Goal: Task Accomplishment & Management: Manage account settings

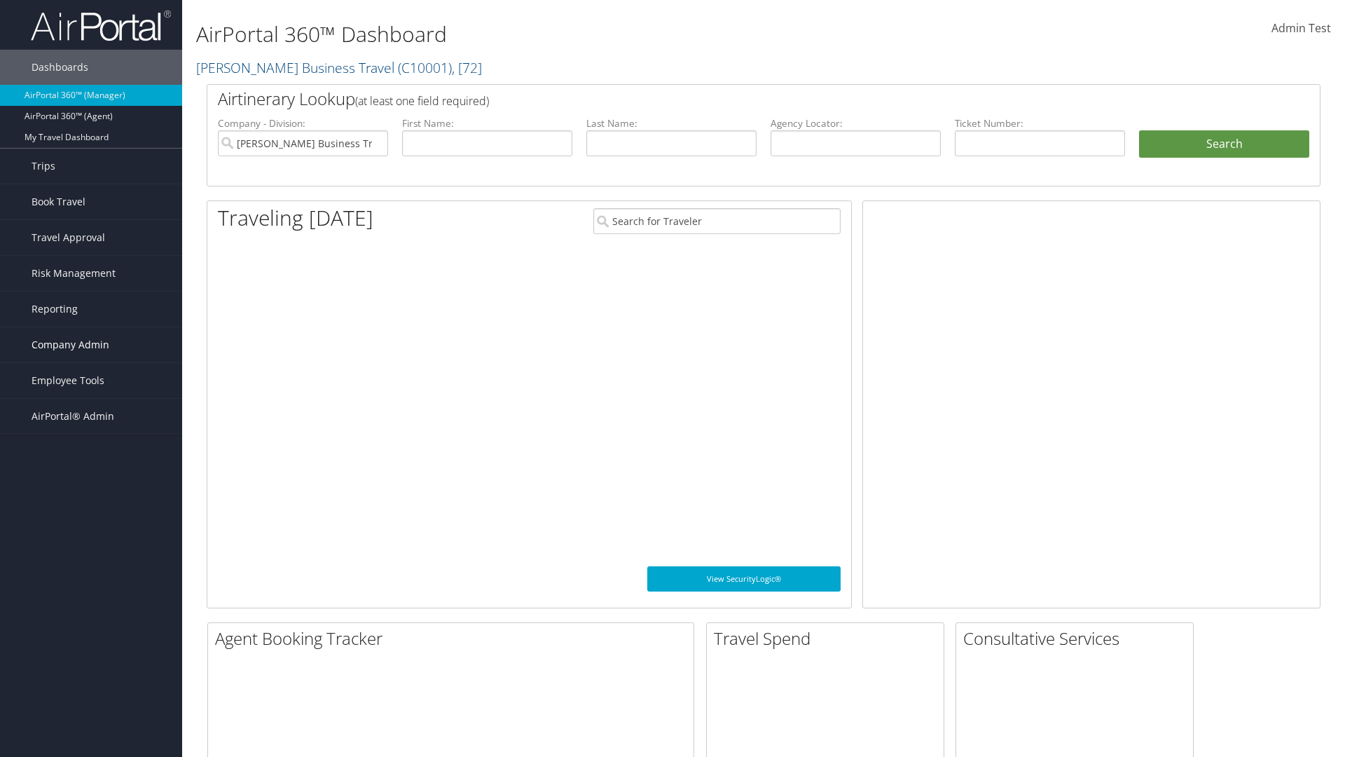
click at [91, 345] on span "Company Admin" at bounding box center [71, 344] width 78 height 35
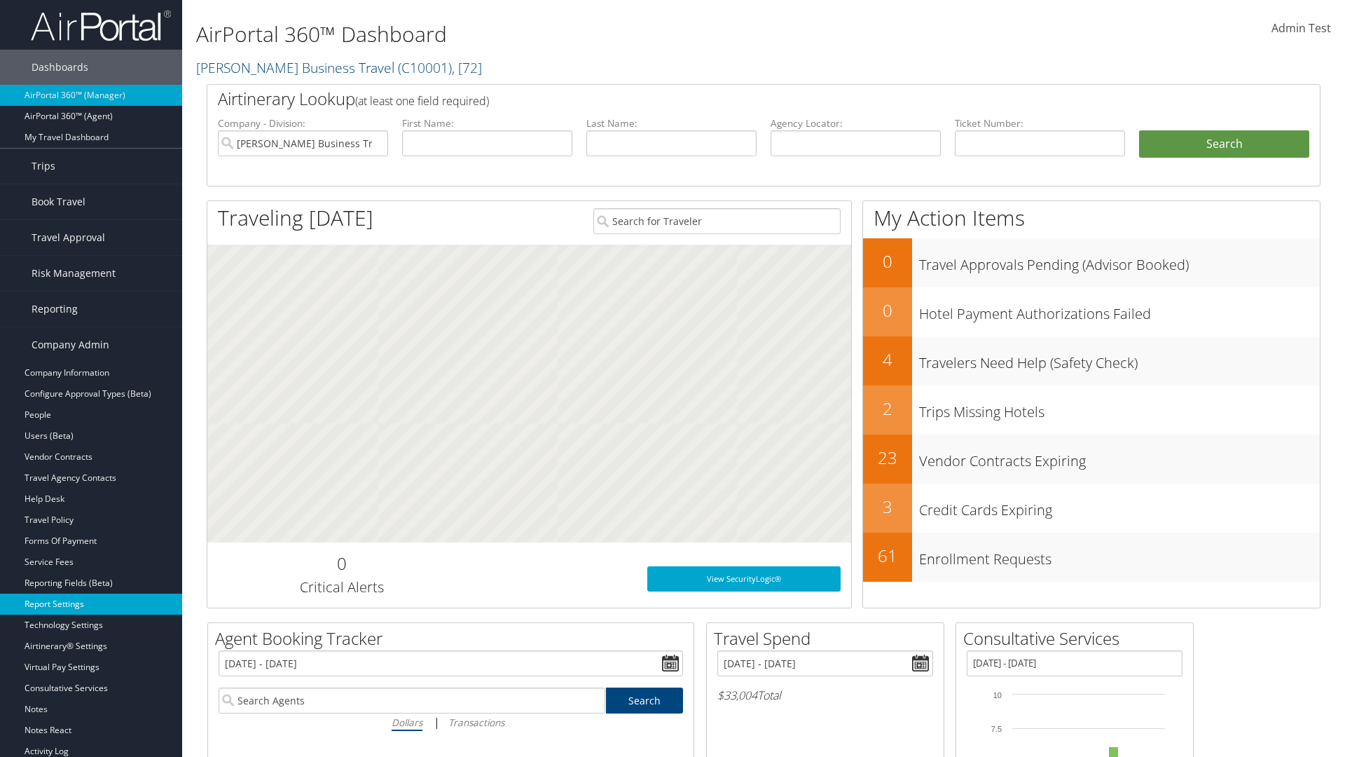
click at [91, 604] on link "Report Settings" at bounding box center [91, 604] width 182 height 21
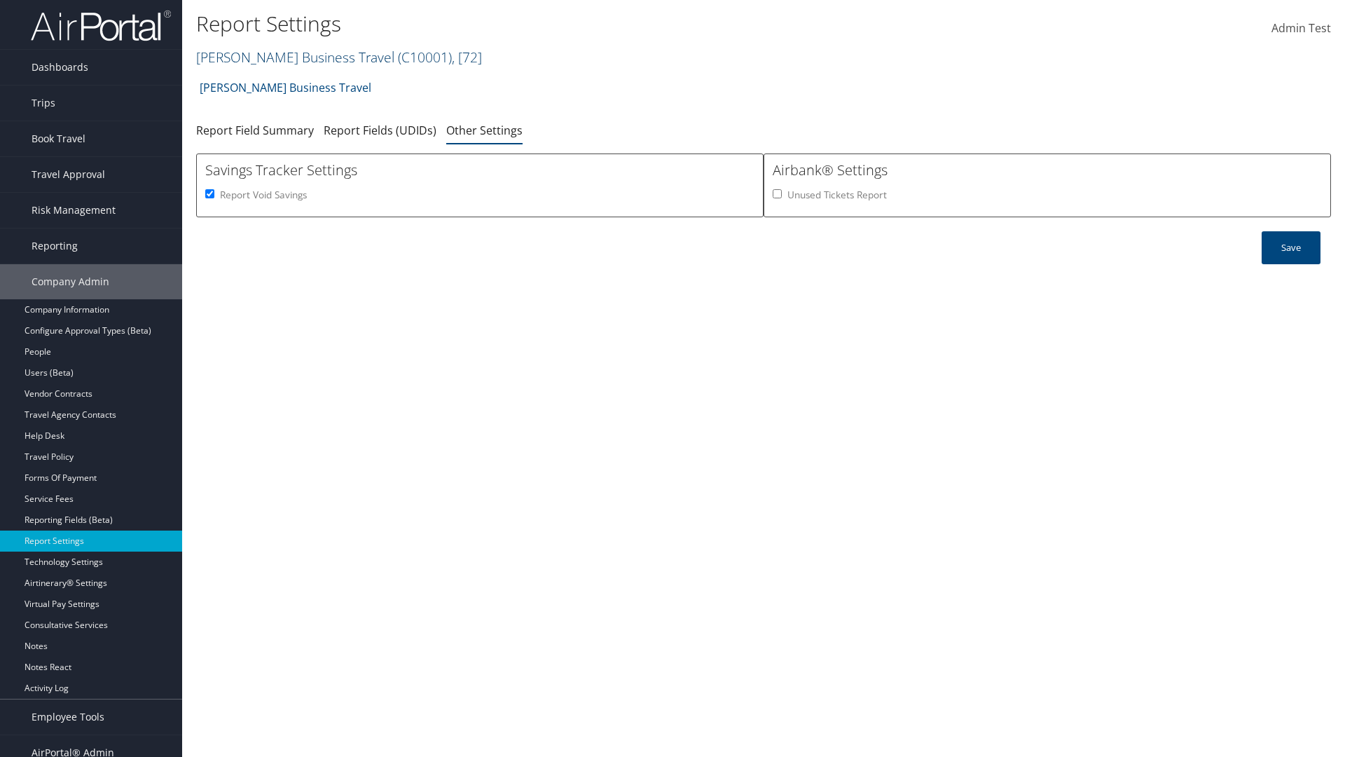
click at [289, 57] on link "[PERSON_NAME] Business Travel ( C10001 ) , [ 72 ]" at bounding box center [339, 57] width 286 height 19
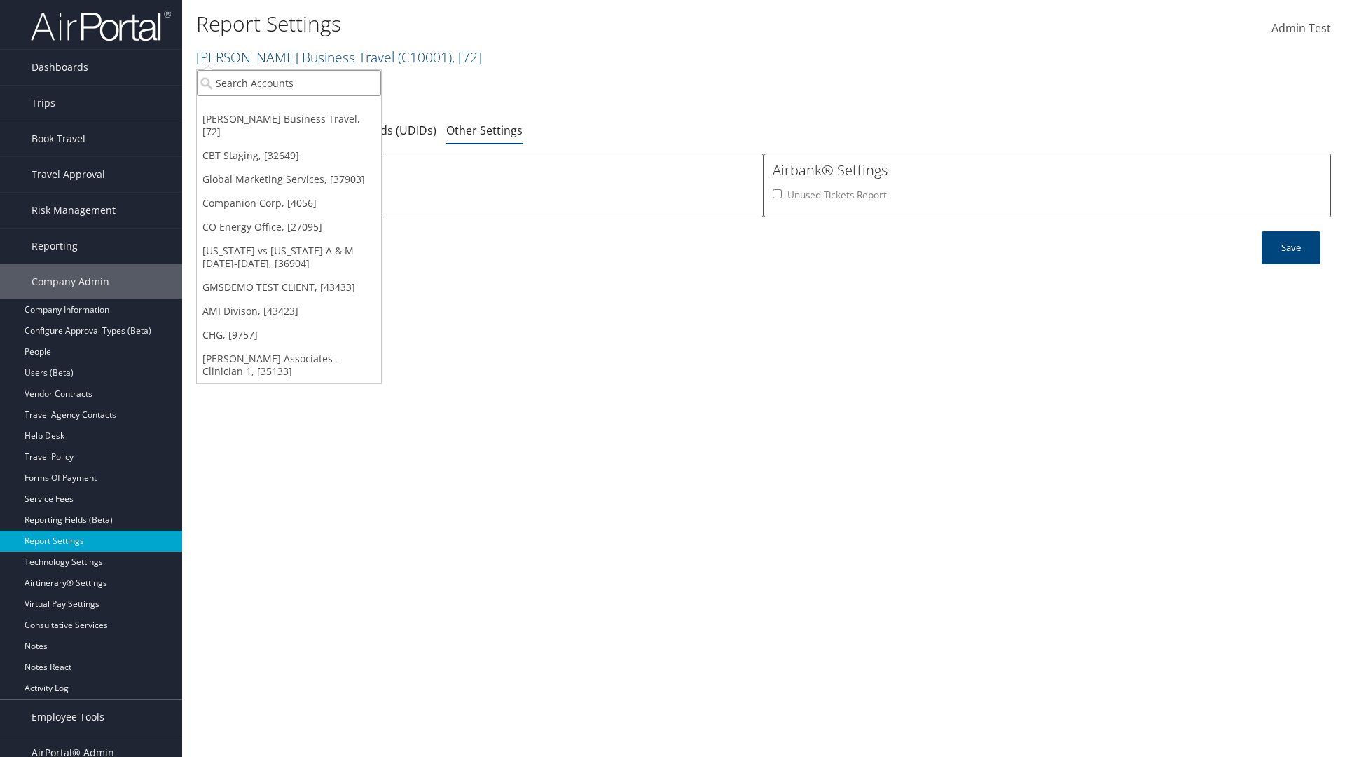
click at [289, 83] on input "search" at bounding box center [289, 83] width 184 height 26
type input "Global Marketing Services"
click at [302, 109] on div "Global Marketing Services (301946), [37903]" at bounding box center [302, 108] width 226 height 13
